Goal: Information Seeking & Learning: Learn about a topic

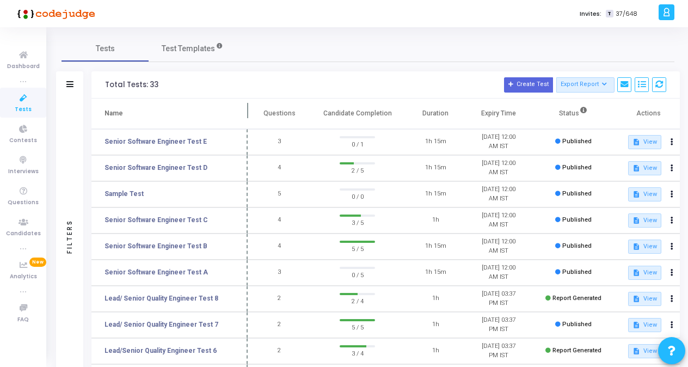
drag, startPoint x: 207, startPoint y: 109, endPoint x: 245, endPoint y: 112, distance: 38.2
click at [245, 112] on span at bounding box center [247, 114] width 11 height 30
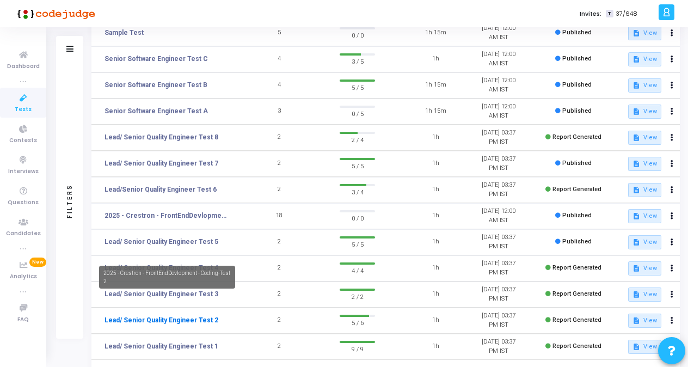
scroll to position [212, 0]
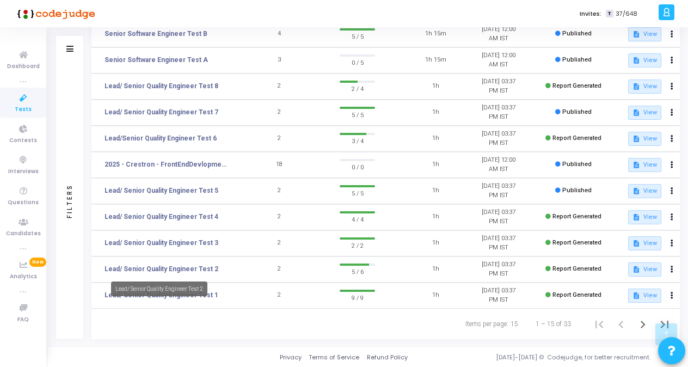
click at [181, 295] on div "Lead/ Senior Quality Engineer Test 2" at bounding box center [159, 288] width 96 height 15
drag, startPoint x: 181, startPoint y: 295, endPoint x: 174, endPoint y: 296, distance: 6.6
click at [174, 296] on link "Lead/ Senior Quality Engineer Test 1" at bounding box center [162, 295] width 114 height 10
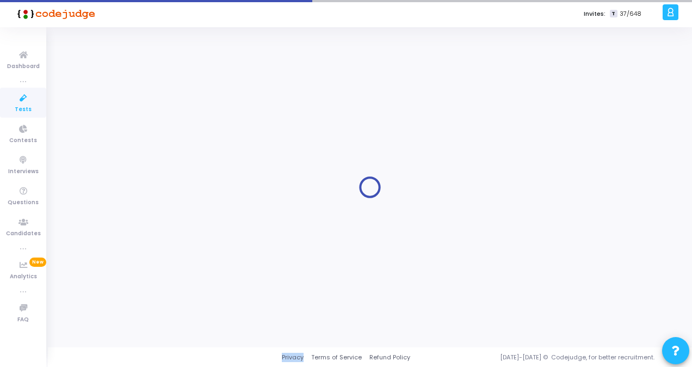
click at [174, 296] on div at bounding box center [370, 187] width 617 height 304
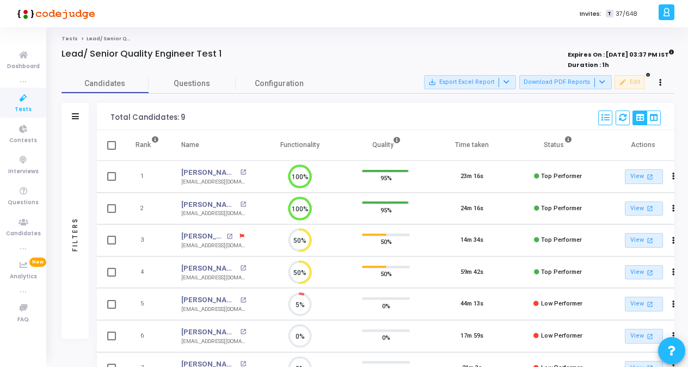
click at [28, 105] on span "Tests" at bounding box center [23, 109] width 17 height 9
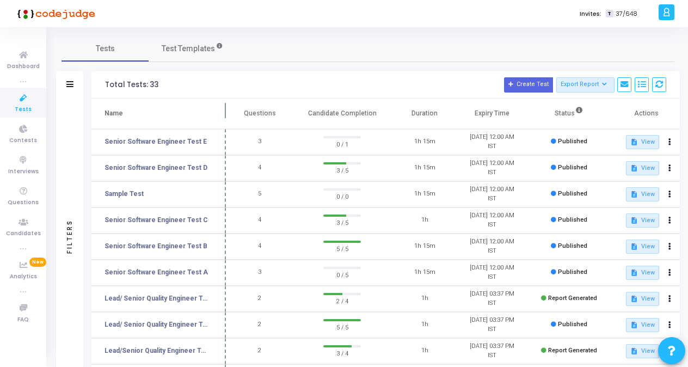
drag, startPoint x: 207, startPoint y: 112, endPoint x: 223, endPoint y: 113, distance: 16.4
click at [223, 113] on span at bounding box center [225, 114] width 11 height 30
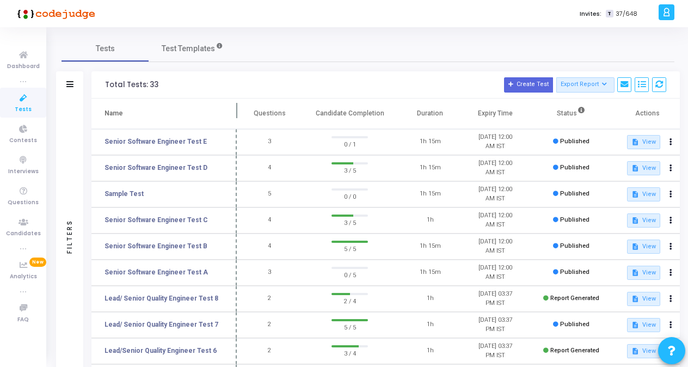
drag, startPoint x: 226, startPoint y: 109, endPoint x: 237, endPoint y: 110, distance: 10.9
click at [237, 110] on span at bounding box center [236, 114] width 11 height 30
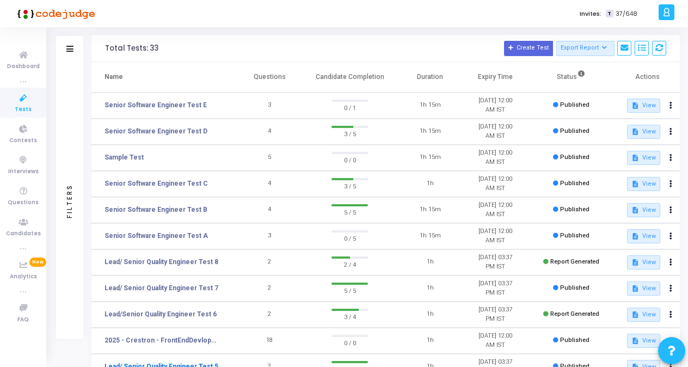
scroll to position [163, 0]
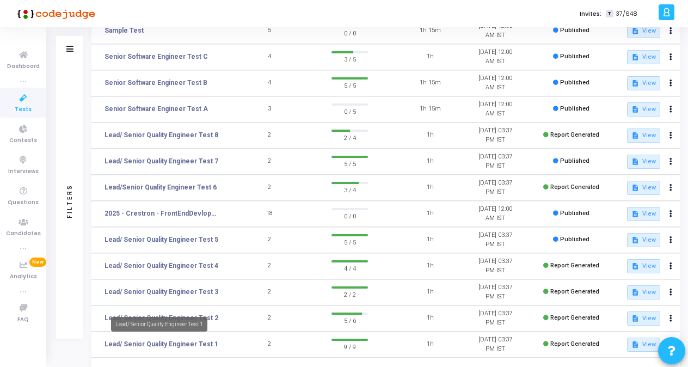
click at [210, 318] on mat-tooltip-component "Lead/ Senior Quality Engineer Test 1" at bounding box center [159, 324] width 112 height 30
drag, startPoint x: 210, startPoint y: 318, endPoint x: 168, endPoint y: 321, distance: 42.0
click at [168, 321] on link "Lead/ Senior Quality Engineer Test 2" at bounding box center [162, 318] width 114 height 10
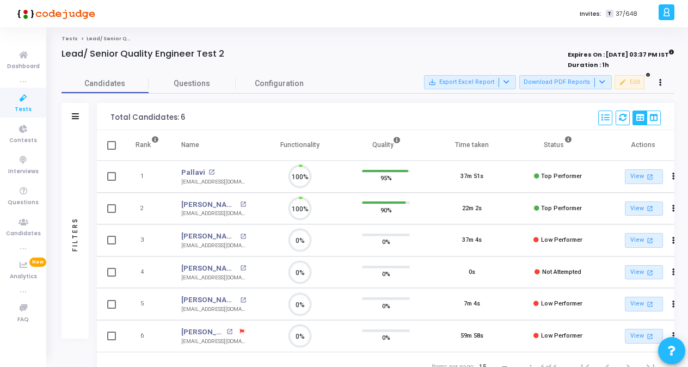
scroll to position [5, 4]
click at [27, 97] on icon at bounding box center [23, 98] width 23 height 14
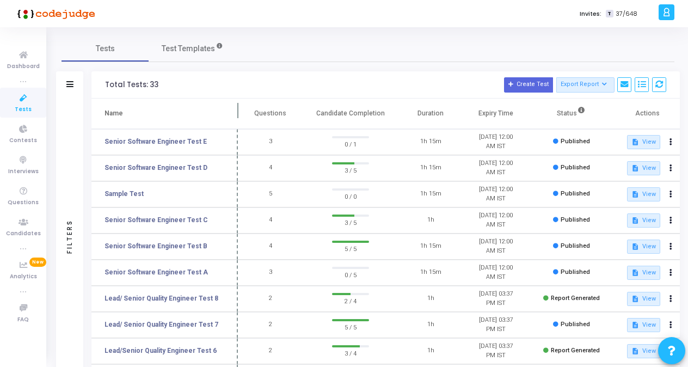
drag, startPoint x: 206, startPoint y: 107, endPoint x: 235, endPoint y: 110, distance: 28.5
click at [235, 110] on span at bounding box center [237, 114] width 11 height 30
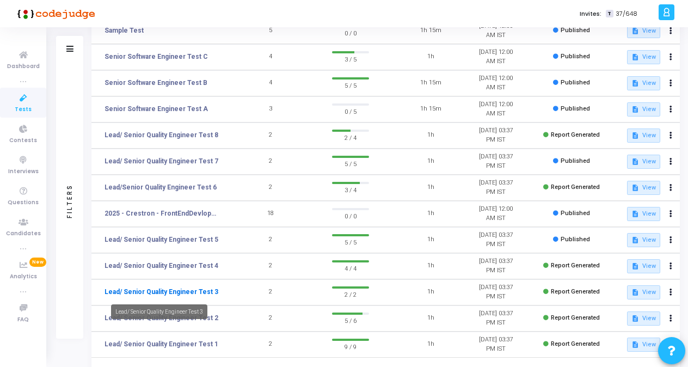
click at [187, 290] on link "Lead/ Senior Quality Engineer Test 3" at bounding box center [162, 292] width 114 height 10
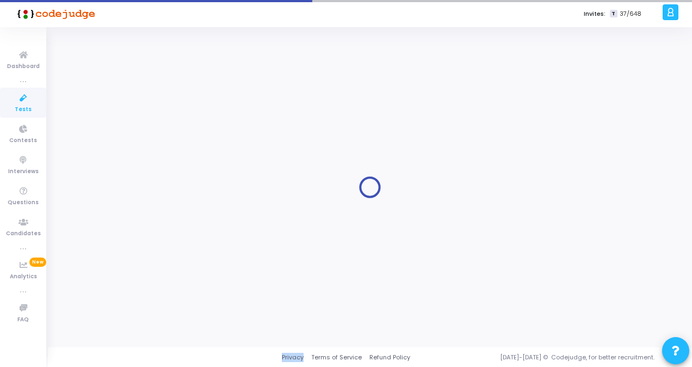
click at [187, 290] on div at bounding box center [370, 187] width 617 height 304
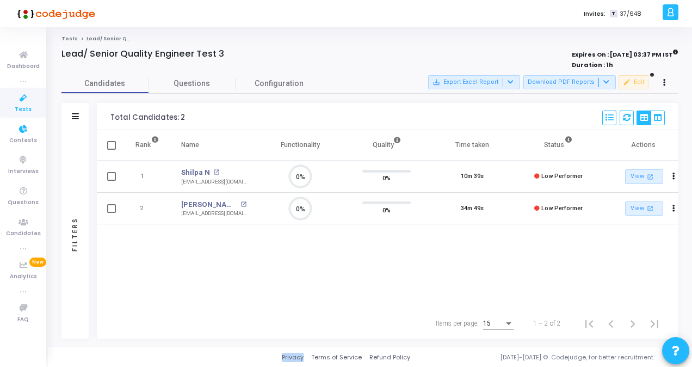
click at [33, 101] on icon at bounding box center [23, 98] width 23 height 14
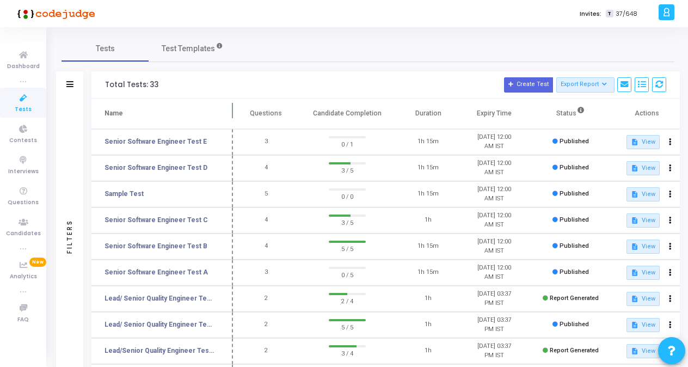
drag, startPoint x: 209, startPoint y: 108, endPoint x: 232, endPoint y: 114, distance: 24.3
click at [232, 114] on span at bounding box center [233, 114] width 11 height 30
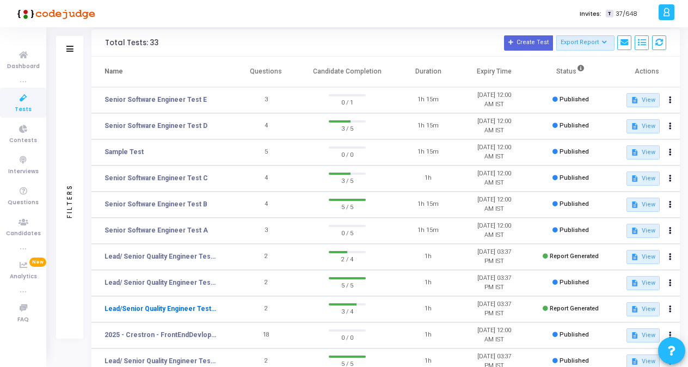
scroll to position [109, 0]
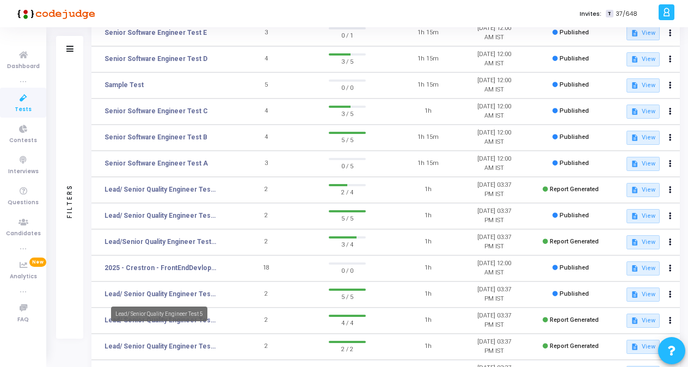
click at [190, 321] on div "Lead/ Senior Quality Engineer Test 5" at bounding box center [159, 313] width 96 height 15
click at [190, 321] on link "Lead/ Senior Quality Engineer Test 4" at bounding box center [161, 320] width 112 height 10
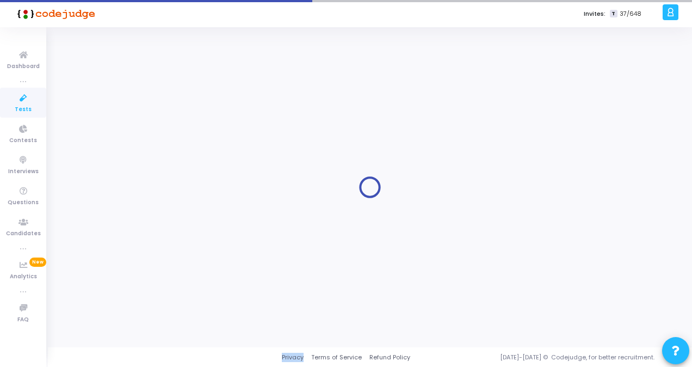
click at [190, 321] on div at bounding box center [370, 187] width 617 height 304
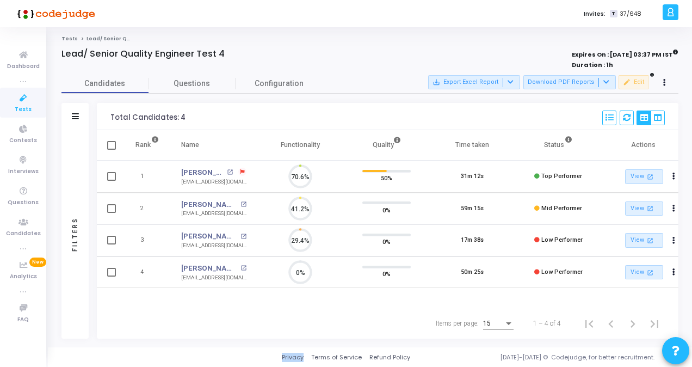
scroll to position [5, 4]
click at [21, 100] on icon at bounding box center [23, 98] width 23 height 14
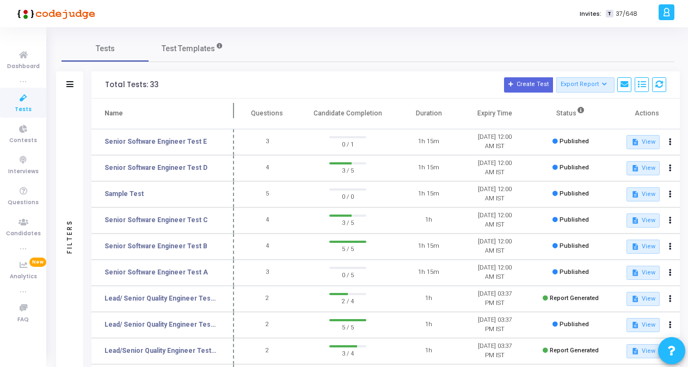
drag, startPoint x: 209, startPoint y: 109, endPoint x: 243, endPoint y: 113, distance: 34.0
click at [240, 113] on span at bounding box center [234, 114] width 11 height 30
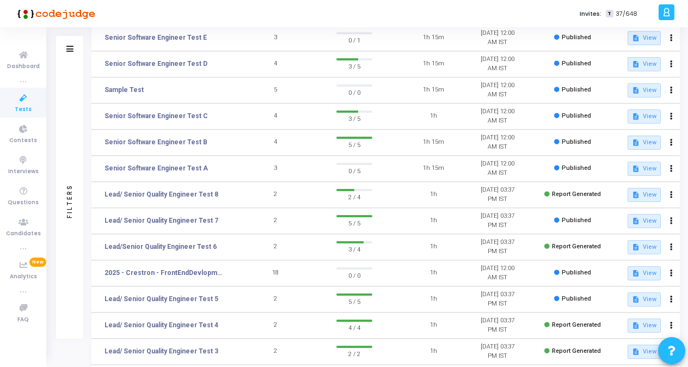
scroll to position [109, 0]
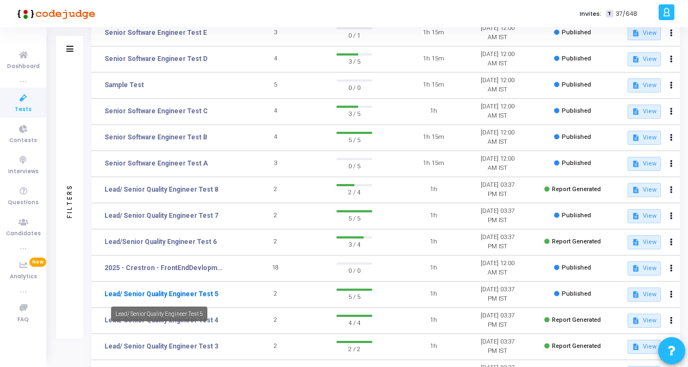
click at [179, 293] on link "Lead/ Senior Quality Engineer Test 5" at bounding box center [162, 294] width 114 height 10
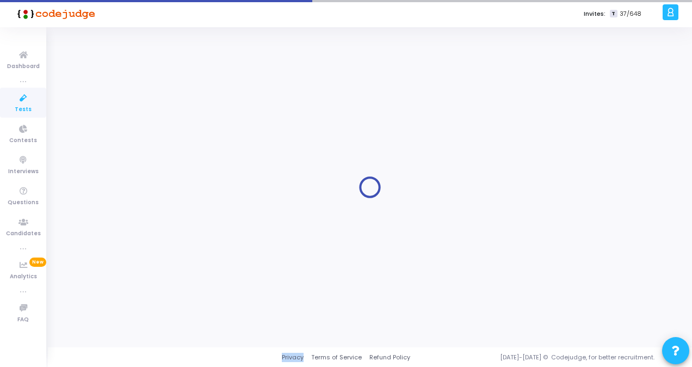
click at [179, 293] on div at bounding box center [370, 187] width 617 height 304
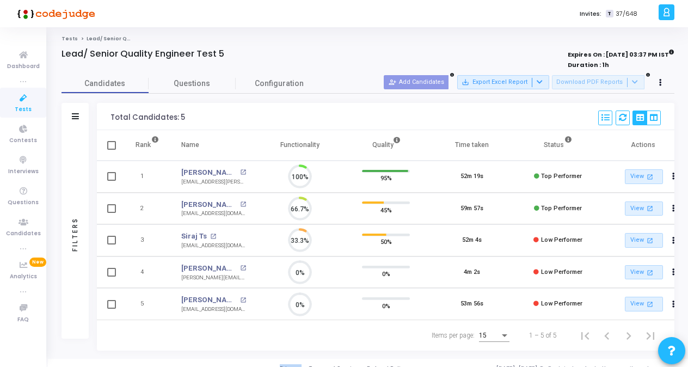
scroll to position [23, 27]
click at [24, 106] on span "Tests" at bounding box center [23, 109] width 17 height 9
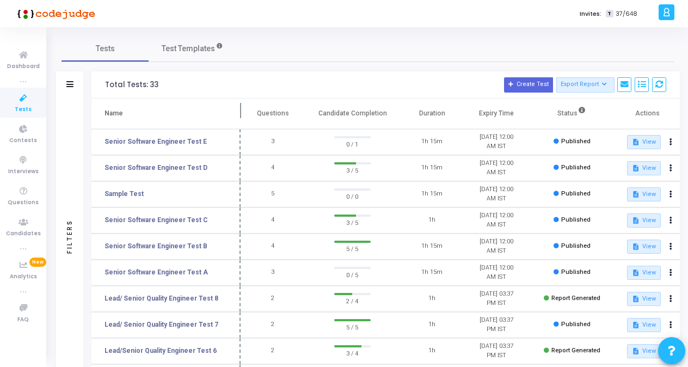
drag, startPoint x: 211, startPoint y: 111, endPoint x: 242, endPoint y: 111, distance: 31.0
click at [242, 111] on span at bounding box center [240, 114] width 11 height 30
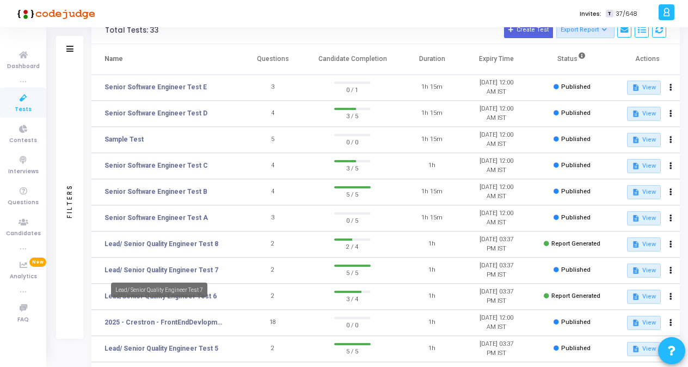
click at [174, 299] on mat-tooltip-component "Lead/ Senior Quality Engineer Test 7" at bounding box center [159, 290] width 112 height 30
click at [177, 299] on link "Lead/Senior Quality Engineer Test 6" at bounding box center [161, 296] width 112 height 10
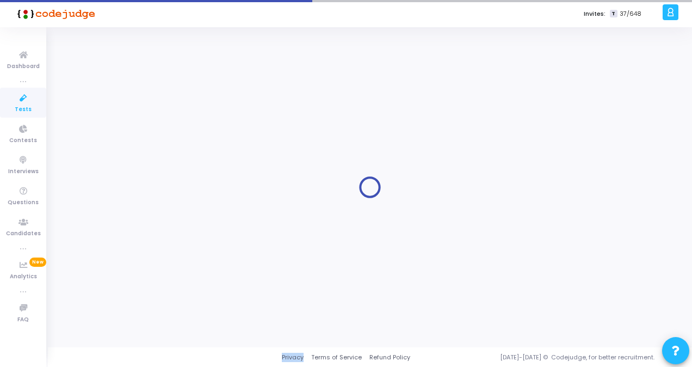
click at [177, 298] on div at bounding box center [370, 187] width 617 height 304
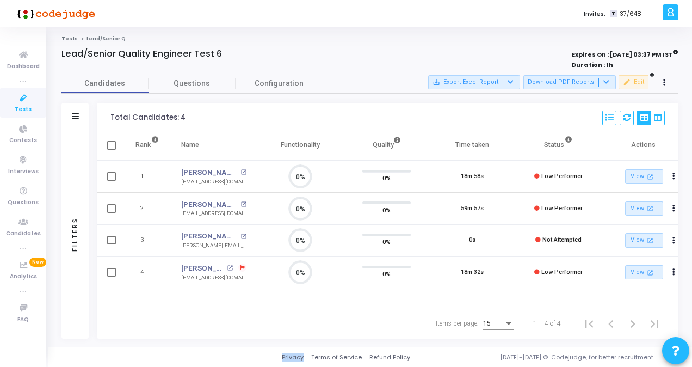
drag, startPoint x: 177, startPoint y: 299, endPoint x: 217, endPoint y: 316, distance: 42.7
click at [217, 316] on div "Items per page: 15 1 – 4 of 4" at bounding box center [388, 323] width 564 height 30
